Goal: Navigation & Orientation: Find specific page/section

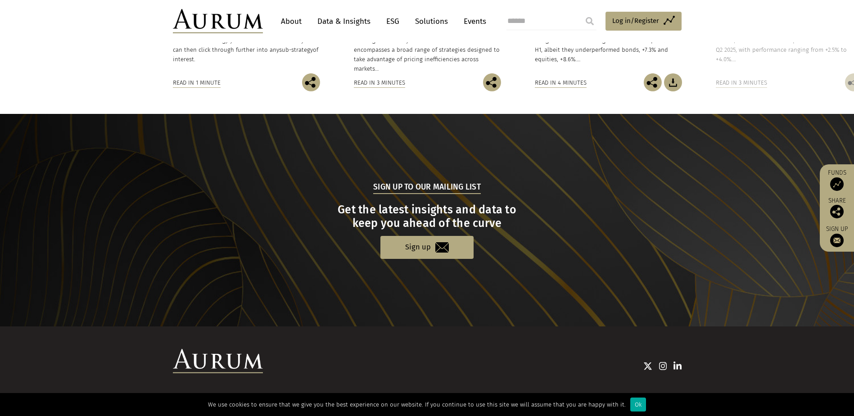
scroll to position [844, 0]
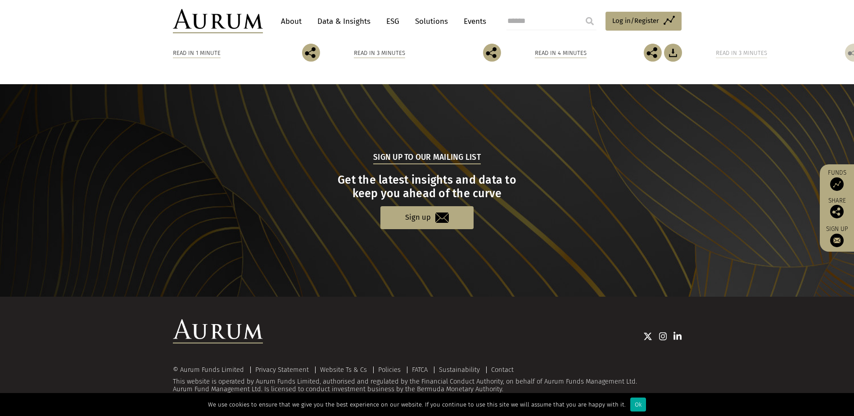
click at [339, 19] on link "Data & Insights" at bounding box center [344, 21] width 62 height 17
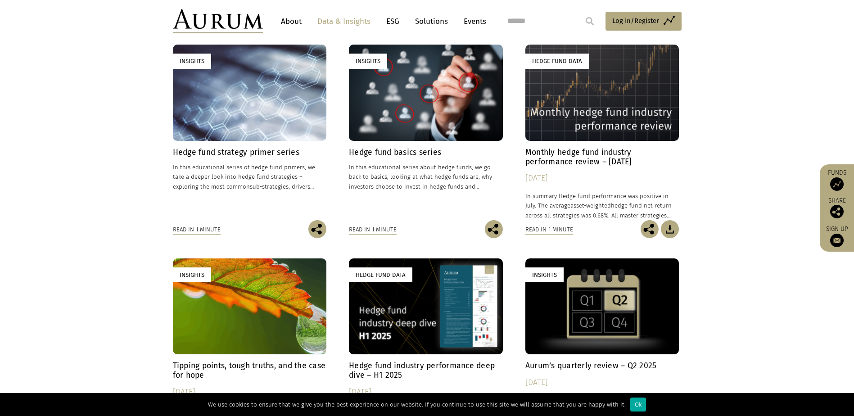
scroll to position [405, 0]
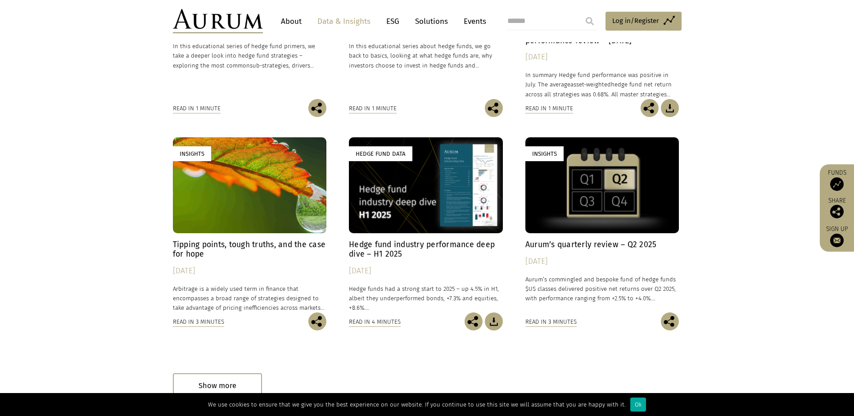
click at [469, 22] on link "Events" at bounding box center [472, 21] width 27 height 17
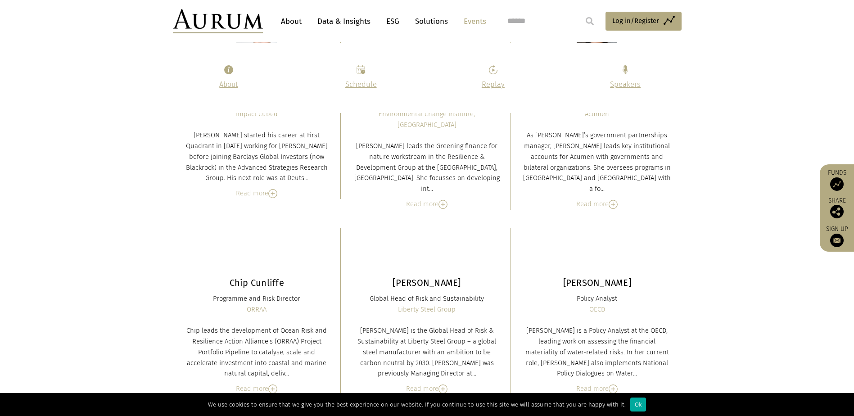
scroll to position [3422, 0]
